Goal: Task Accomplishment & Management: Complete application form

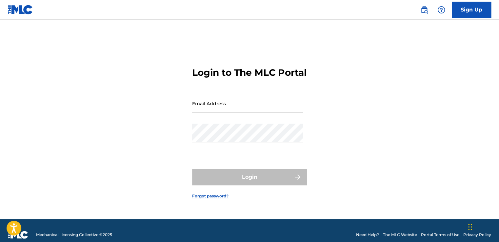
click at [473, 11] on link "Sign Up" at bounding box center [471, 10] width 39 height 16
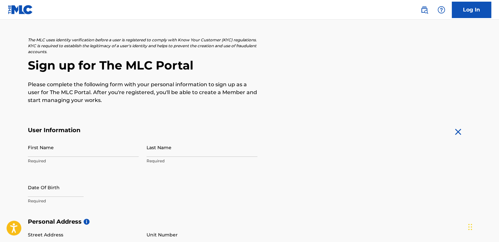
scroll to position [66, 0]
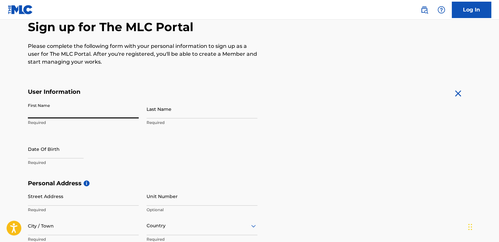
click at [51, 116] on input "First Name" at bounding box center [83, 109] width 111 height 19
type input "[PERSON_NAME]"
type input "[DATE]"
type input "[STREET_ADDRESS]"
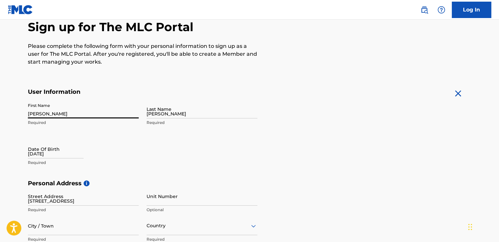
type input "Casa Grande"
type input "[GEOGRAPHIC_DATA]"
type input "AZ"
type input "85122"
type input "520"
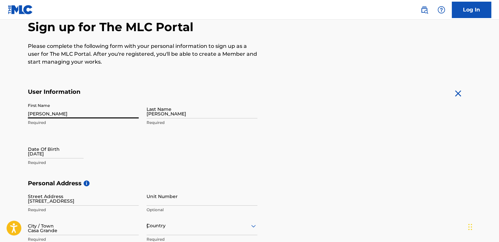
type input "2520390"
type input "[EMAIL_ADDRESS][DOMAIN_NAME]"
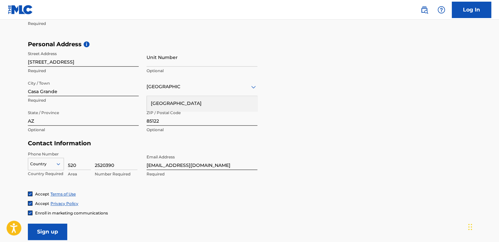
scroll to position [205, 0]
click at [269, 189] on form "User Information First Name [PERSON_NAME] Required Last Name [PERSON_NAME] Requ…" at bounding box center [250, 94] width 444 height 291
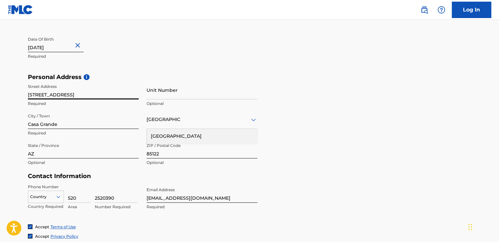
drag, startPoint x: 123, startPoint y: 97, endPoint x: 84, endPoint y: 95, distance: 38.8
click at [84, 95] on input "[STREET_ADDRESS]" at bounding box center [83, 90] width 111 height 19
type input "[STREET_ADDRESS]"
click at [188, 97] on input "Unit Number" at bounding box center [202, 90] width 111 height 19
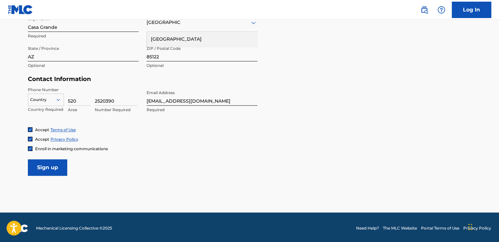
scroll to position [270, 0]
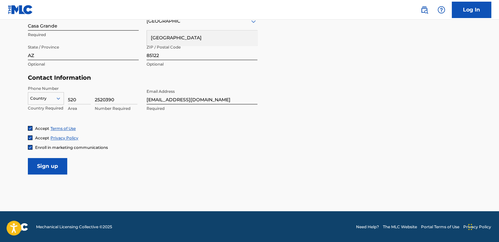
type input "166"
click at [51, 99] on div at bounding box center [45, 98] width 35 height 7
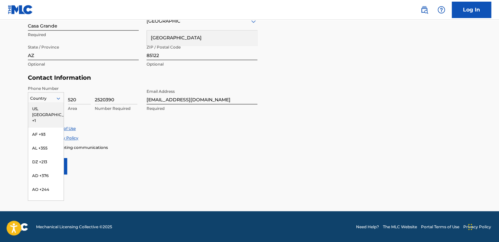
click at [45, 109] on div "US, [GEOGRAPHIC_DATA] +1" at bounding box center [45, 115] width 35 height 26
click at [56, 98] on icon at bounding box center [58, 98] width 6 height 6
click at [45, 96] on div at bounding box center [45, 98] width 35 height 7
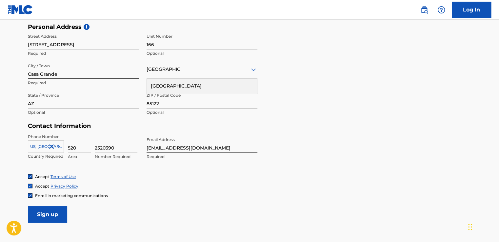
scroll to position [238, 0]
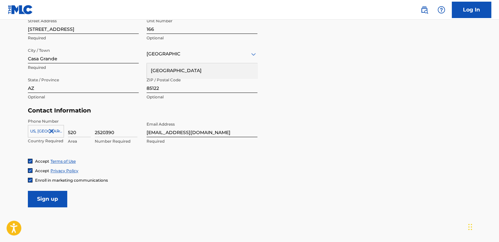
click at [59, 195] on input "Sign up" at bounding box center [47, 199] width 39 height 16
click at [46, 200] on input "Sign up" at bounding box center [47, 199] width 39 height 16
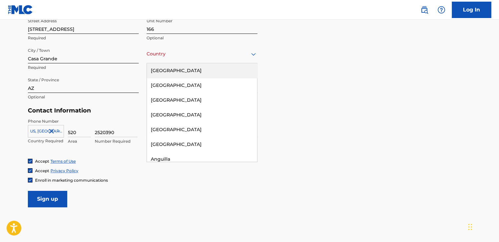
click at [197, 57] on div at bounding box center [202, 54] width 111 height 8
click at [185, 69] on div "[GEOGRAPHIC_DATA]" at bounding box center [202, 70] width 110 height 15
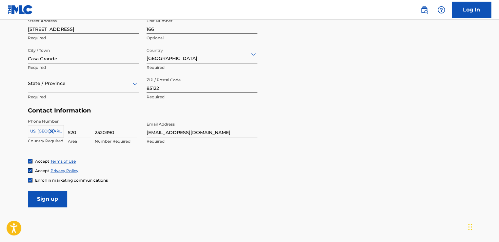
click at [54, 197] on input "Sign up" at bounding box center [47, 199] width 39 height 16
click at [116, 81] on div at bounding box center [83, 83] width 111 height 8
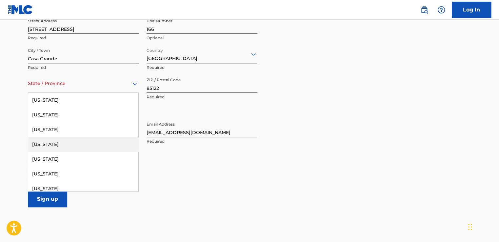
click at [66, 144] on div "[US_STATE]" at bounding box center [83, 144] width 110 height 15
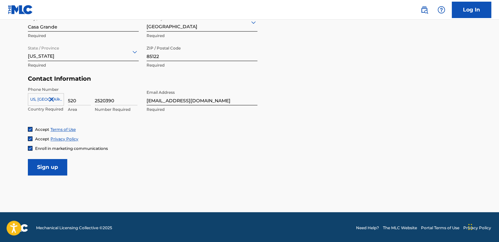
scroll to position [270, 0]
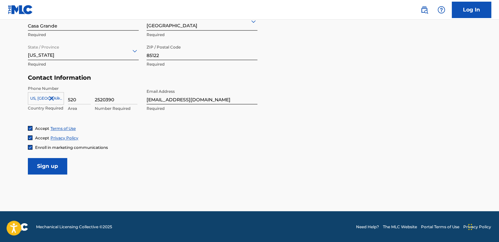
click at [56, 170] on input "Sign up" at bounding box center [47, 166] width 39 height 16
click at [459, 7] on link "Log In" at bounding box center [471, 10] width 39 height 16
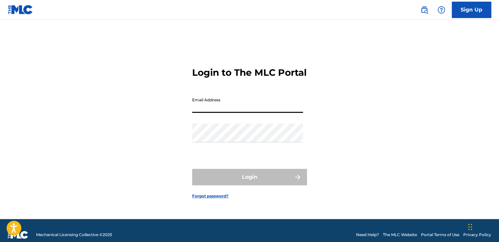
click at [211, 113] on input "Email Address" at bounding box center [247, 103] width 111 height 19
type input "[EMAIL_ADDRESS][DOMAIN_NAME]"
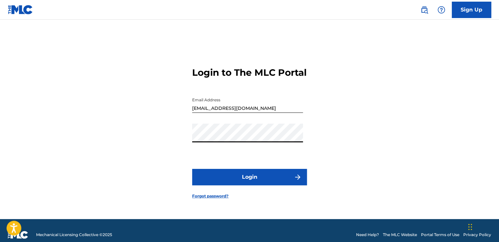
click at [192, 169] on button "Login" at bounding box center [249, 177] width 115 height 16
click at [255, 184] on button "Login" at bounding box center [249, 177] width 115 height 16
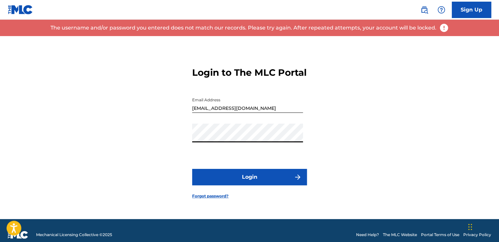
click at [167, 148] on div "Login to The MLC Portal Email Address [EMAIL_ADDRESS][DOMAIN_NAME] Password Log…" at bounding box center [249, 127] width 459 height 183
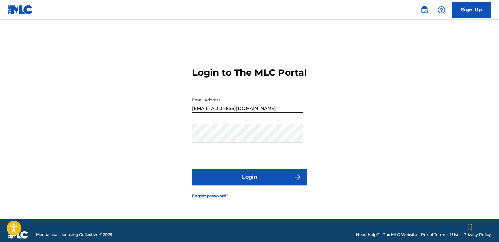
click at [221, 199] on link "Forgot password?" at bounding box center [210, 196] width 36 height 6
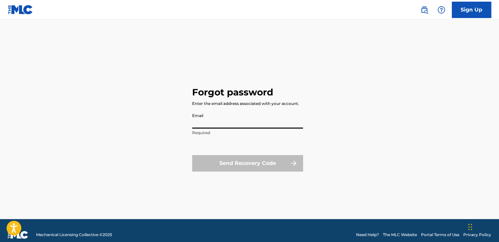
click at [260, 122] on input "Email" at bounding box center [247, 119] width 111 height 19
type input "[EMAIL_ADDRESS][DOMAIN_NAME]"
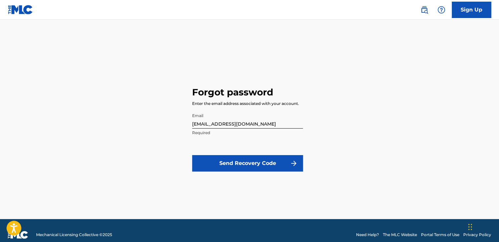
click at [268, 134] on p "Required" at bounding box center [247, 133] width 111 height 6
click at [226, 134] on p "Required" at bounding box center [247, 133] width 111 height 6
click at [211, 133] on p "Required" at bounding box center [247, 133] width 111 height 6
click at [241, 162] on button "Send Recovery Code" at bounding box center [247, 163] width 111 height 16
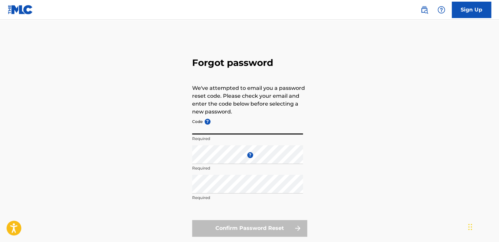
click at [218, 131] on input "Code ?" at bounding box center [247, 125] width 111 height 19
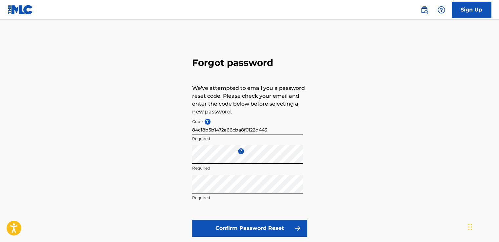
click at [247, 225] on button "Confirm Password Reset" at bounding box center [249, 228] width 115 height 16
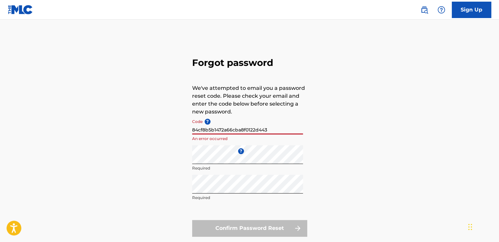
click at [248, 131] on input "84cf8b5b1472a66cba8f0122d443" at bounding box center [247, 125] width 111 height 19
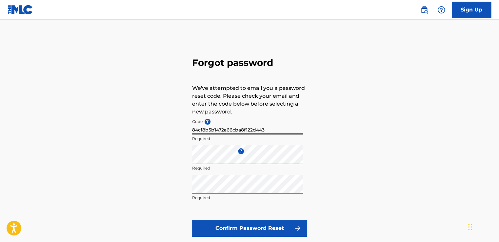
type input "84cf8b5b1472a66cba8f0122d443"
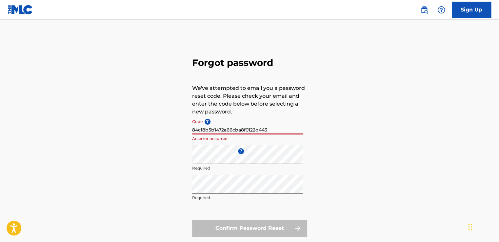
scroll to position [33, 0]
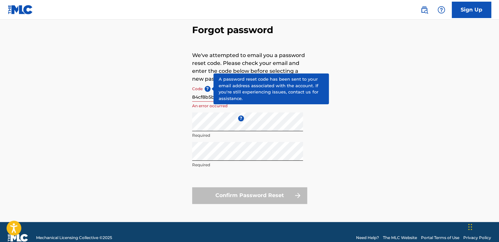
click at [206, 90] on span "?" at bounding box center [208, 89] width 6 height 6
click at [206, 90] on input "84cf8b5b1472a66cba8f0122d443" at bounding box center [247, 92] width 111 height 19
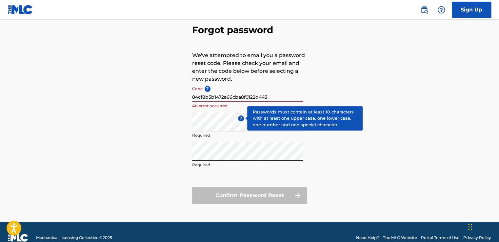
click at [241, 118] on span "?" at bounding box center [241, 118] width 6 height 6
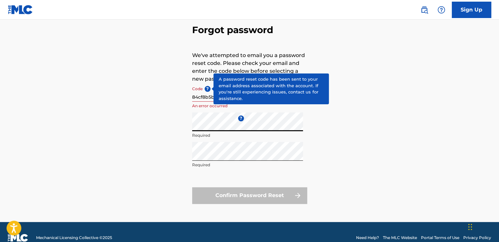
click at [207, 88] on span "?" at bounding box center [208, 89] width 6 height 6
click at [207, 88] on input "84cf8b5b1472a66cba8f0122d443" at bounding box center [247, 92] width 111 height 19
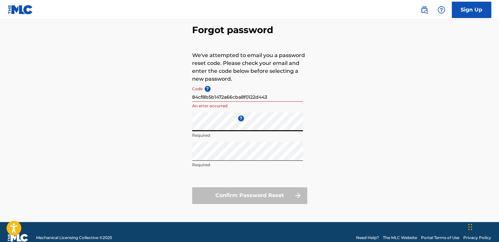
click at [136, 112] on div "Forgot password We've attempted to email you a password reset code. Please chec…" at bounding box center [249, 112] width 459 height 219
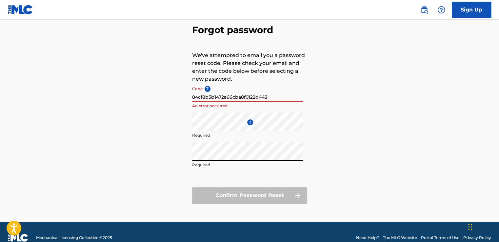
click at [157, 141] on div "Forgot password We've attempted to email you a password reset code. Please chec…" at bounding box center [249, 112] width 459 height 219
click at [257, 192] on div "Confirm Password Reset" at bounding box center [249, 195] width 115 height 16
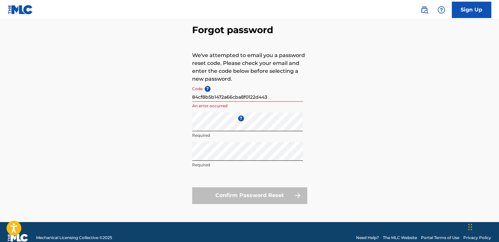
click at [259, 195] on div "Confirm Password Reset" at bounding box center [249, 195] width 115 height 16
click at [463, 11] on link "Sign Up" at bounding box center [471, 10] width 39 height 16
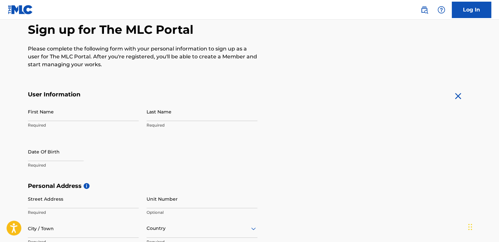
scroll to position [66, 0]
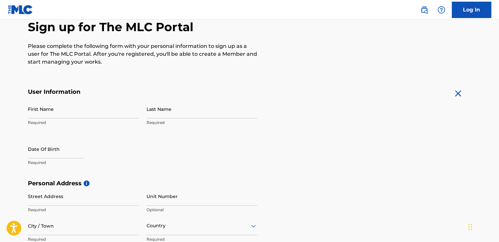
click at [464, 10] on link "Log In" at bounding box center [471, 10] width 39 height 16
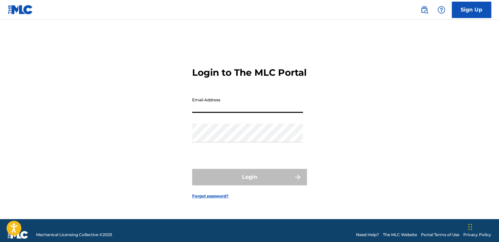
click at [240, 113] on input "Email Address" at bounding box center [247, 103] width 111 height 19
type input "[EMAIL_ADDRESS][DOMAIN_NAME]"
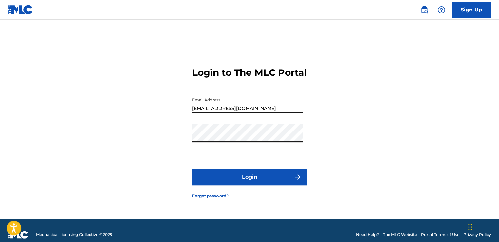
click at [168, 145] on div "Login to The MLC Portal Email Address [EMAIL_ADDRESS][DOMAIN_NAME] Password Log…" at bounding box center [249, 127] width 459 height 183
click at [255, 185] on button "Login" at bounding box center [249, 177] width 115 height 16
click at [217, 199] on link "Forgot password?" at bounding box center [210, 196] width 36 height 6
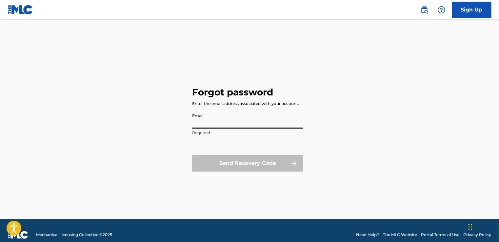
click at [249, 123] on input "Email" at bounding box center [247, 119] width 111 height 19
type input "[EMAIL_ADDRESS][DOMAIN_NAME]"
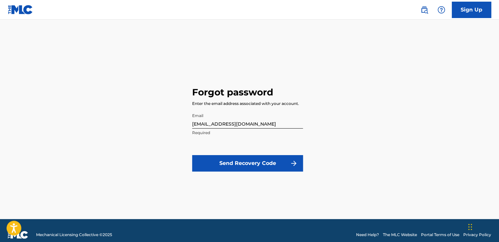
click at [236, 165] on button "Send Recovery Code" at bounding box center [247, 163] width 111 height 16
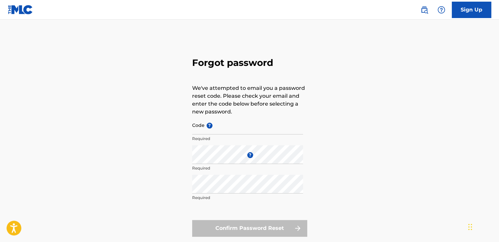
click at [203, 131] on input "Code ?" at bounding box center [247, 125] width 111 height 19
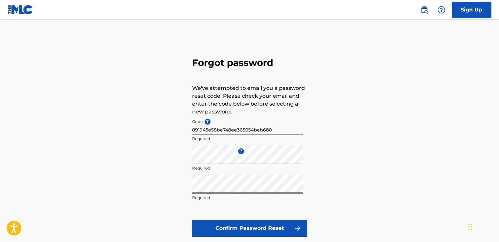
click at [252, 223] on button "Confirm Password Reset" at bounding box center [249, 228] width 115 height 16
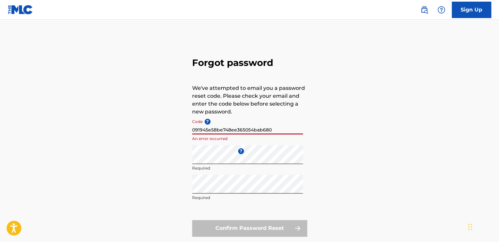
click at [192, 130] on input "091945e58be748ee365054bab680" at bounding box center [247, 125] width 111 height 19
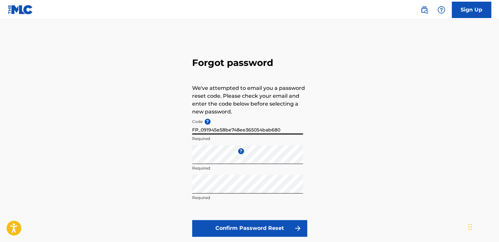
type input "FP_091945e58be748ee365054bab680"
click at [226, 230] on button "Confirm Password Reset" at bounding box center [249, 228] width 115 height 16
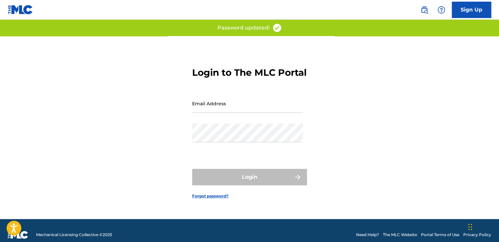
click at [234, 118] on div "Email Address" at bounding box center [247, 109] width 111 height 30
click at [234, 113] on input "Email Address" at bounding box center [247, 103] width 111 height 19
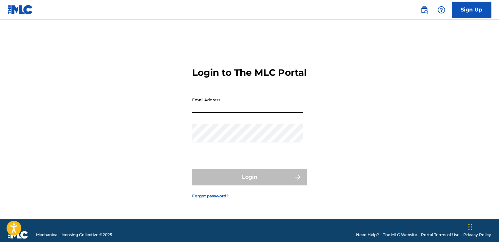
type input "[EMAIL_ADDRESS][DOMAIN_NAME]"
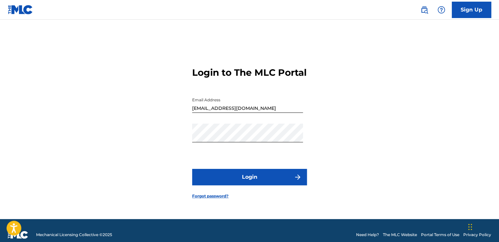
click at [248, 180] on button "Login" at bounding box center [249, 177] width 115 height 16
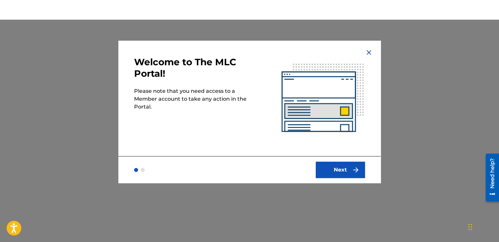
click at [340, 174] on button "Next" at bounding box center [340, 170] width 49 height 16
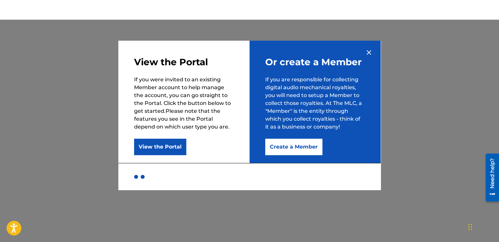
click at [289, 146] on button "Create a Member" at bounding box center [293, 147] width 57 height 16
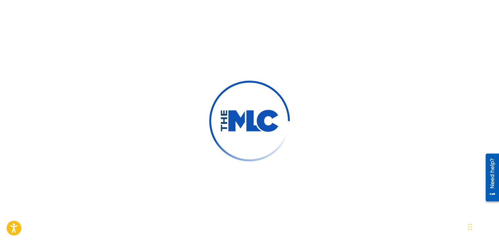
scroll to position [398, 0]
click at [234, 129] on img at bounding box center [249, 121] width 59 height 22
click at [226, 122] on img at bounding box center [249, 121] width 59 height 22
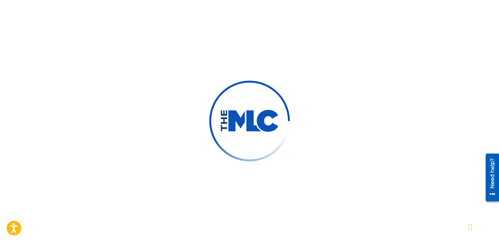
click at [227, 122] on img at bounding box center [249, 121] width 59 height 22
